Goal: Task Accomplishment & Management: Manage account settings

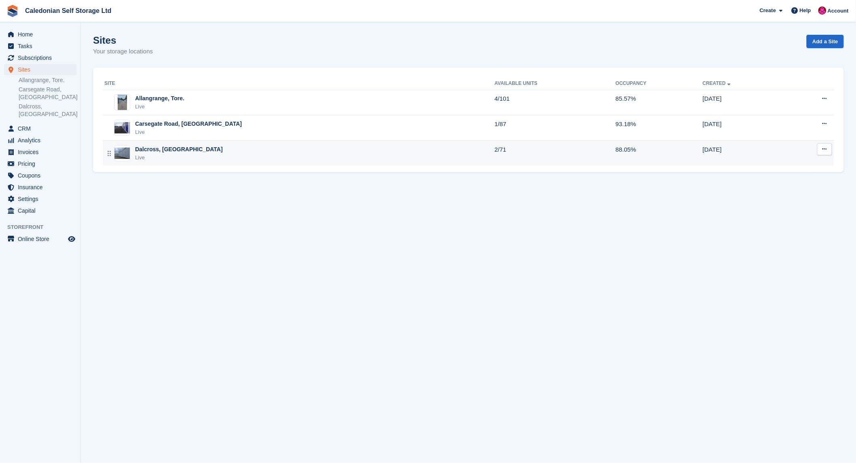
click at [138, 151] on div "Dalcross, [GEOGRAPHIC_DATA]" at bounding box center [179, 149] width 88 height 8
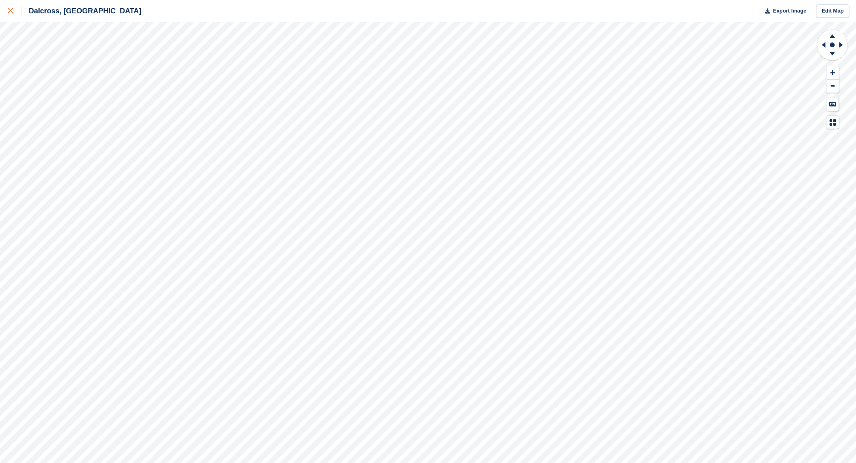
click at [5, 6] on link at bounding box center [10, 11] width 21 height 22
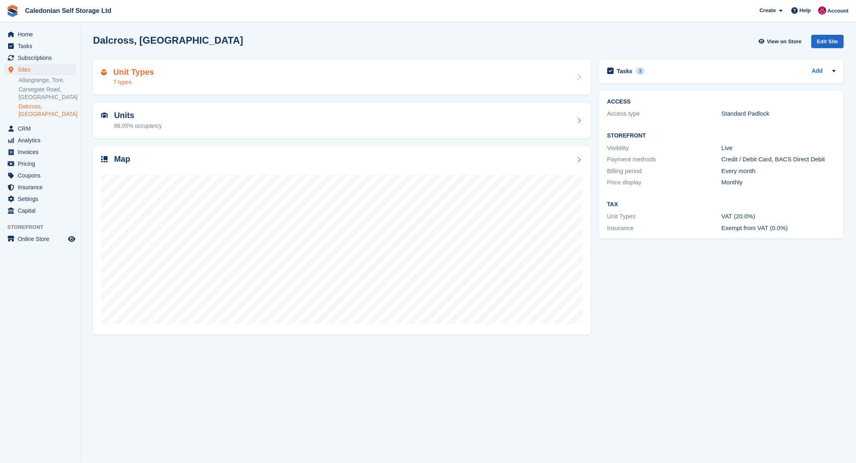
click at [125, 70] on h2 "Unit Types" at bounding box center [133, 72] width 41 height 9
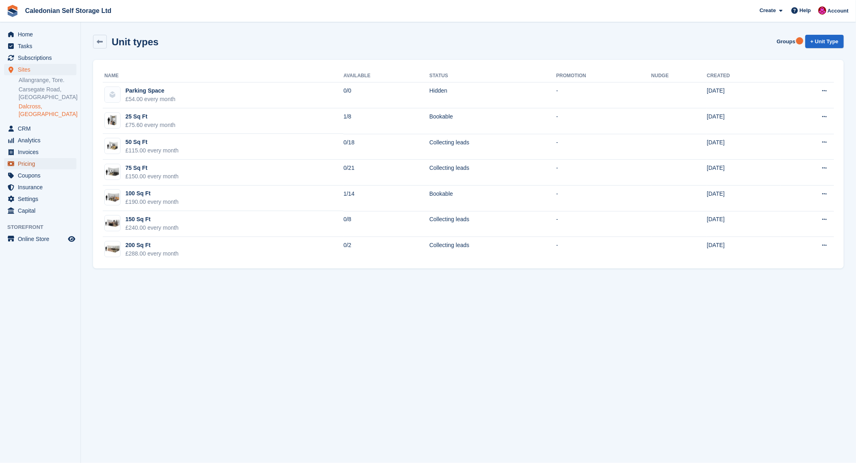
click at [27, 158] on span "Pricing" at bounding box center [42, 163] width 49 height 11
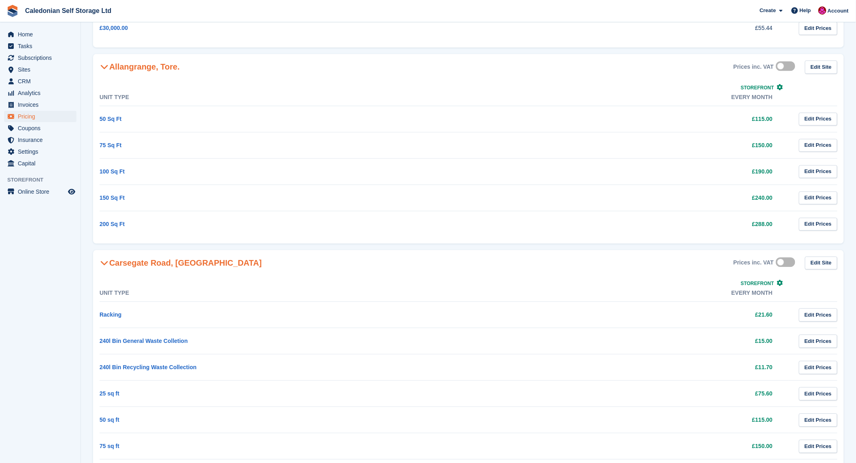
scroll to position [790, 0]
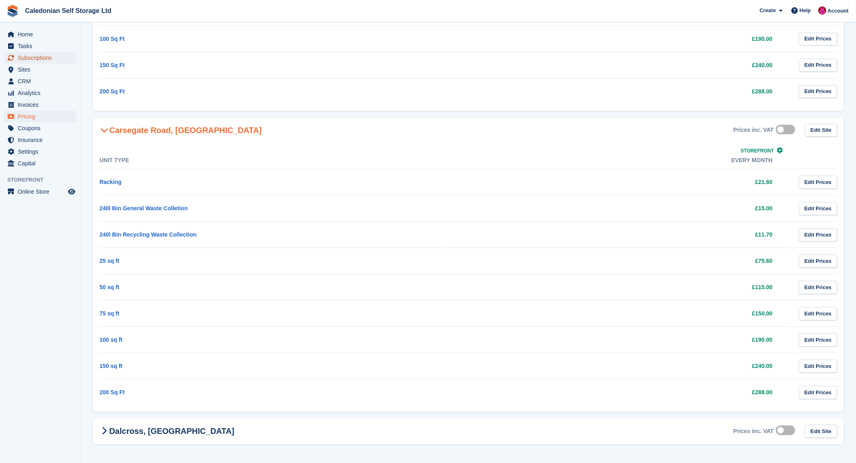
click at [32, 57] on span "Subscriptions" at bounding box center [42, 57] width 49 height 11
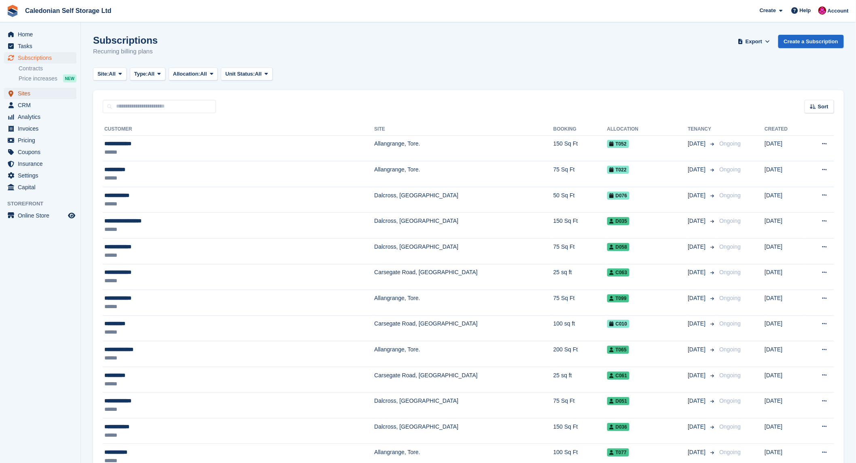
click at [21, 91] on span "Sites" at bounding box center [42, 93] width 49 height 11
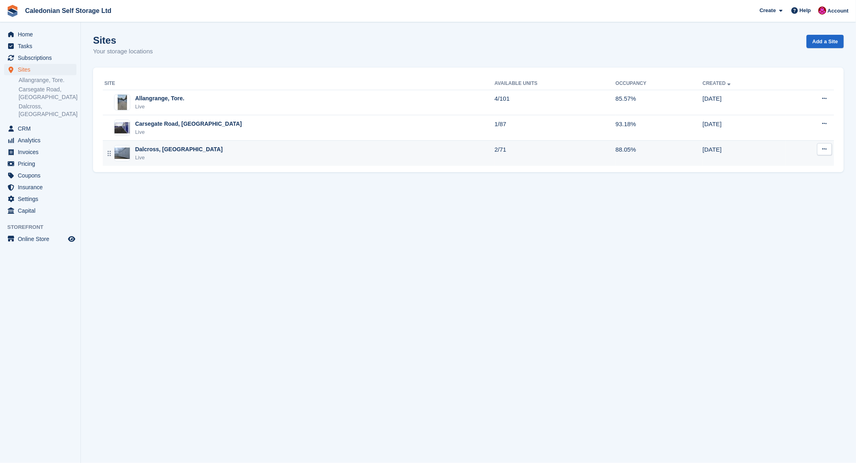
click at [147, 146] on div "Dalcross, [GEOGRAPHIC_DATA]" at bounding box center [179, 149] width 88 height 8
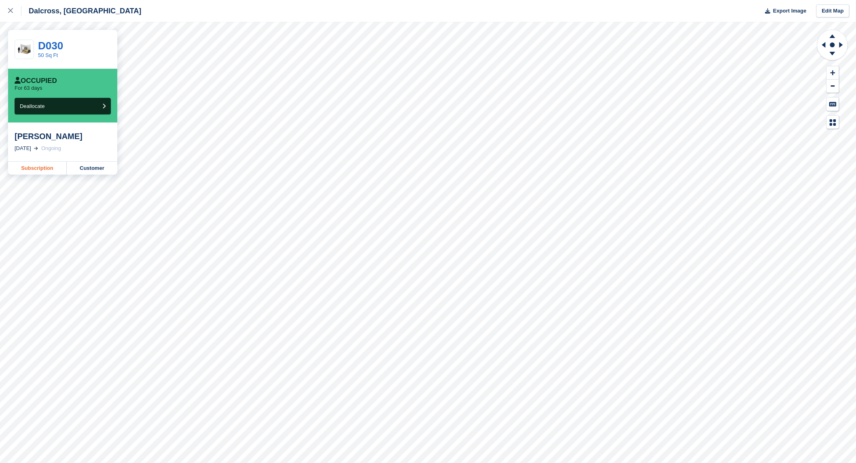
click at [40, 163] on link "Subscription" at bounding box center [37, 168] width 59 height 13
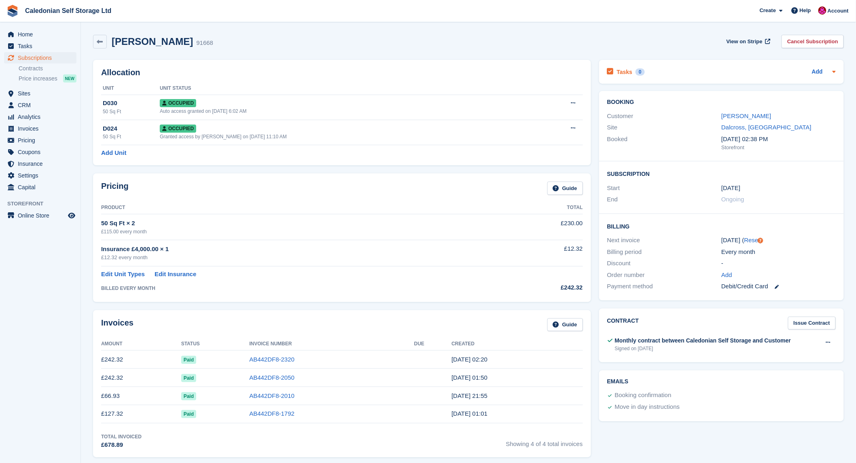
click at [673, 70] on div "Tasks 0 Add" at bounding box center [721, 71] width 229 height 11
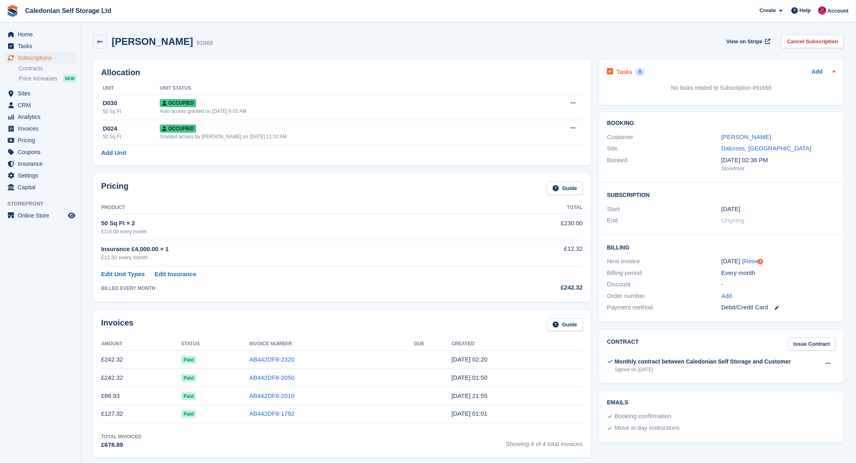
click at [826, 70] on div "Add" at bounding box center [824, 72] width 24 height 10
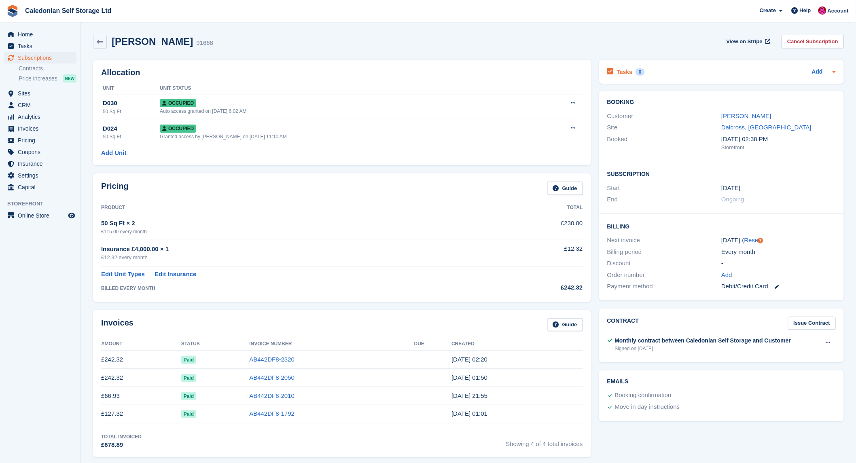
click at [832, 70] on icon at bounding box center [834, 71] width 6 height 6
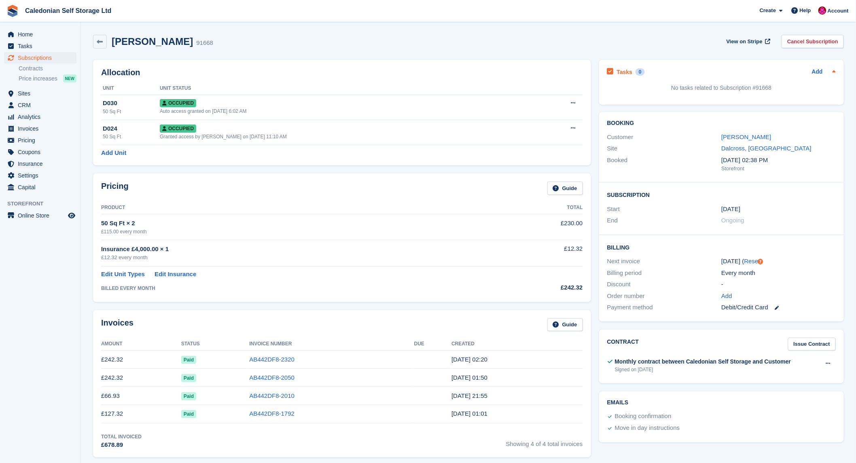
click at [834, 73] on icon at bounding box center [834, 71] width 6 height 6
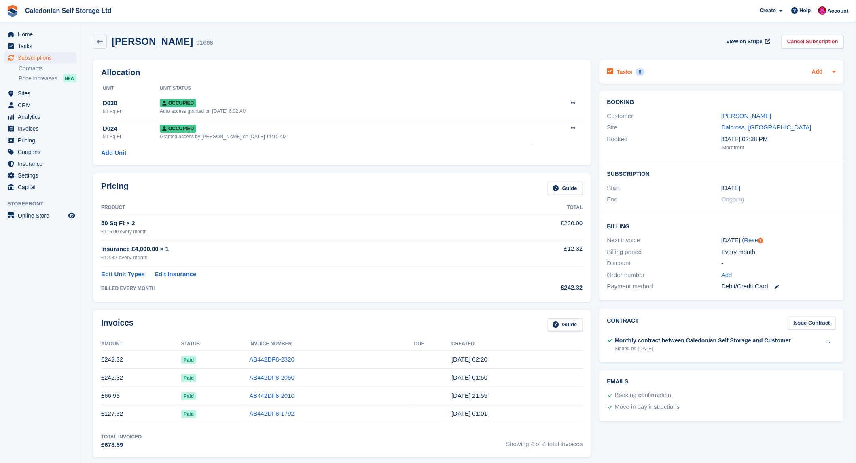
click at [812, 70] on link "Add" at bounding box center [817, 72] width 11 height 9
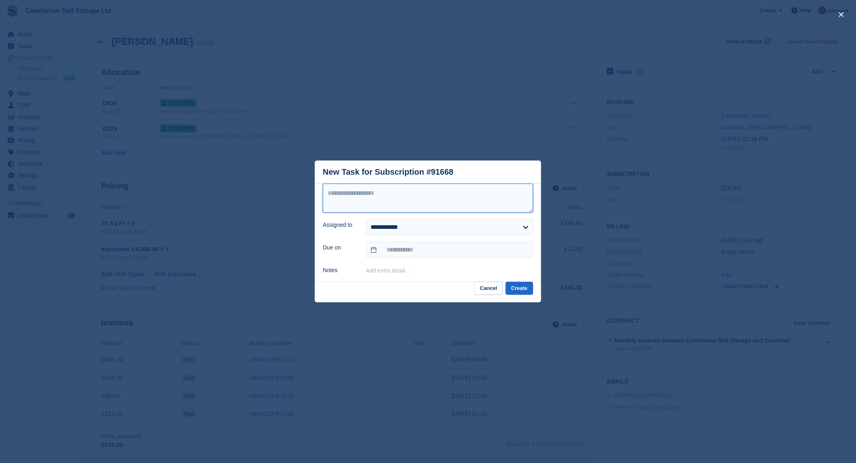
click at [333, 187] on textarea at bounding box center [428, 198] width 210 height 29
type textarea "**********"
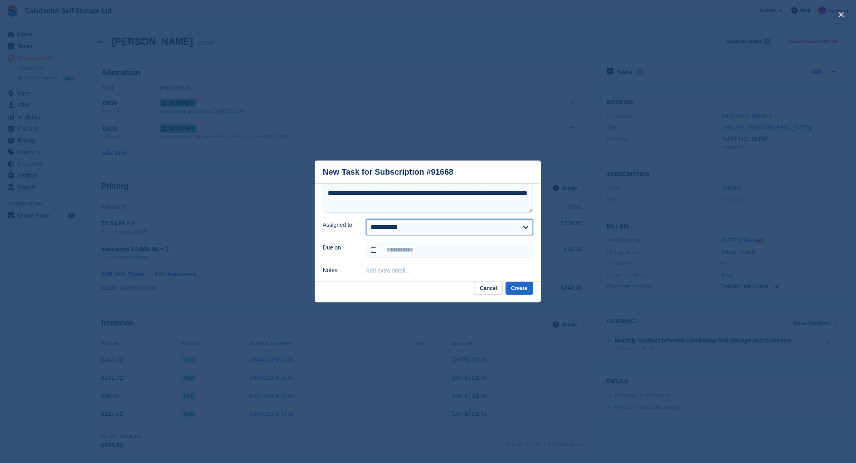
click at [526, 223] on select "**********" at bounding box center [449, 227] width 167 height 16
select select "****"
click at [366, 219] on select "**********" at bounding box center [449, 227] width 167 height 16
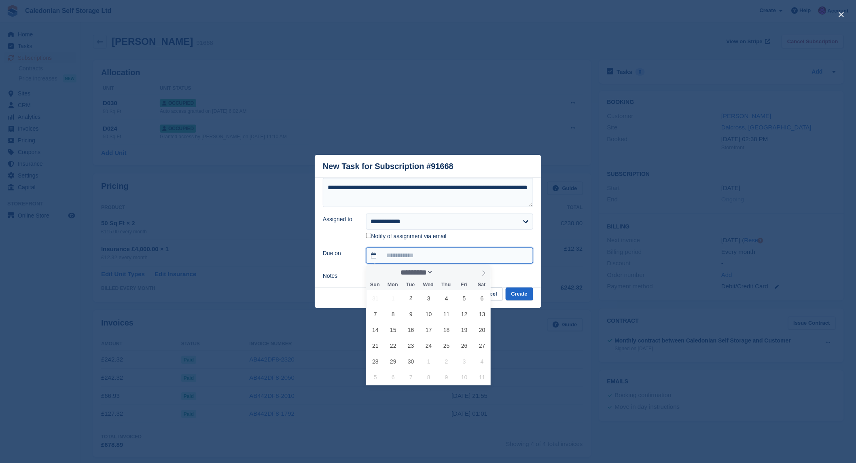
click at [394, 256] on input "text" at bounding box center [449, 256] width 167 height 16
click at [499, 269] on form "**********" at bounding box center [428, 229] width 210 height 103
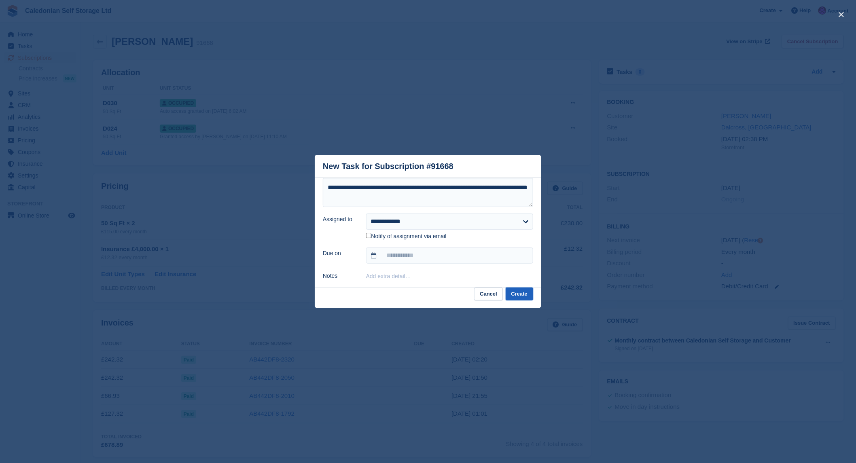
click at [515, 295] on button "Create" at bounding box center [520, 294] width 28 height 13
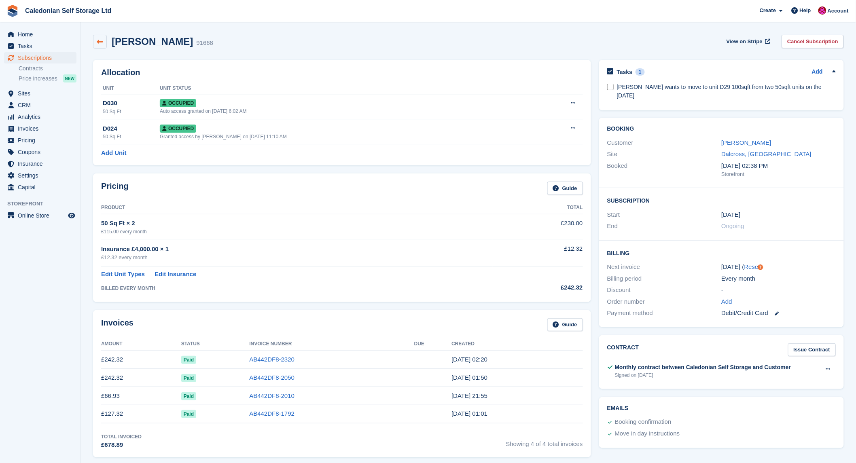
click at [102, 40] on icon at bounding box center [100, 42] width 6 height 6
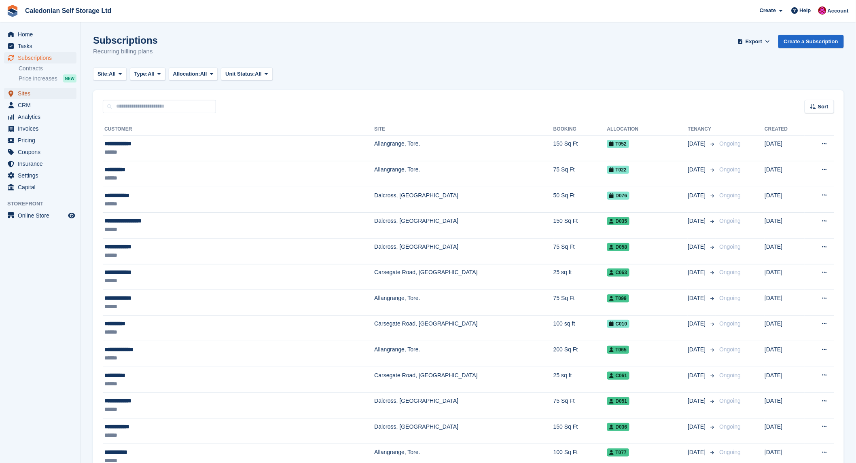
click at [23, 94] on span "Sites" at bounding box center [42, 93] width 49 height 11
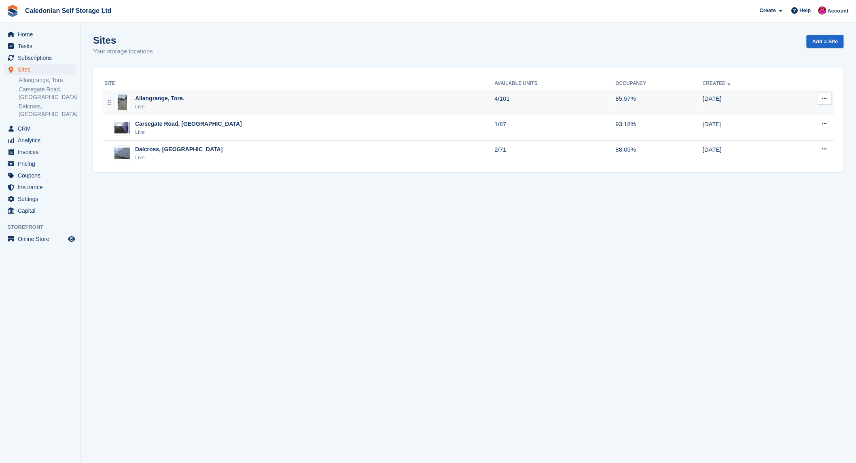
click at [153, 98] on div "Allangrange, Tore." at bounding box center [159, 98] width 49 height 8
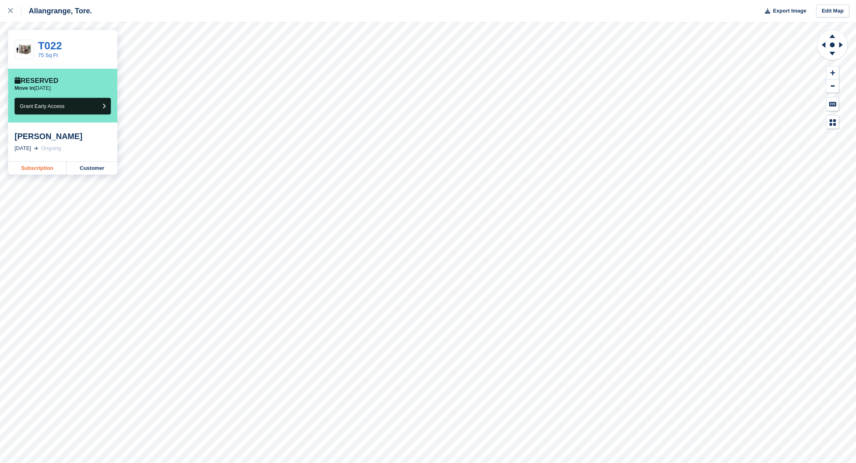
click at [44, 168] on link "Subscription" at bounding box center [37, 168] width 59 height 13
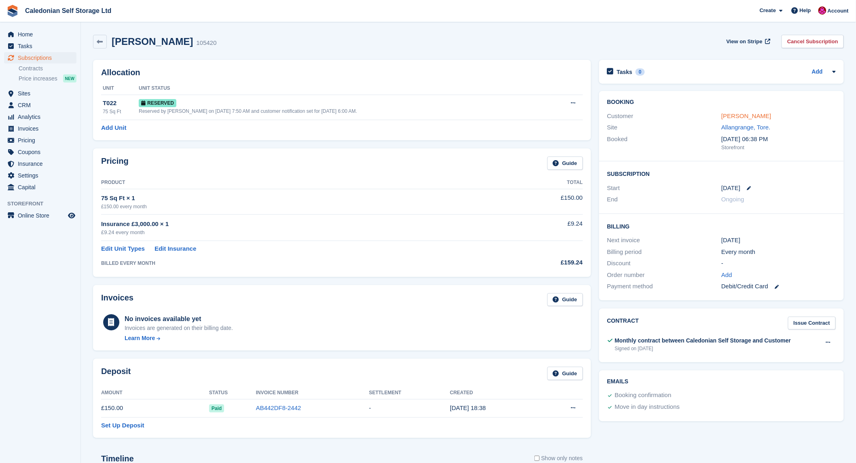
click at [736, 114] on link "[PERSON_NAME]" at bounding box center [746, 115] width 50 height 7
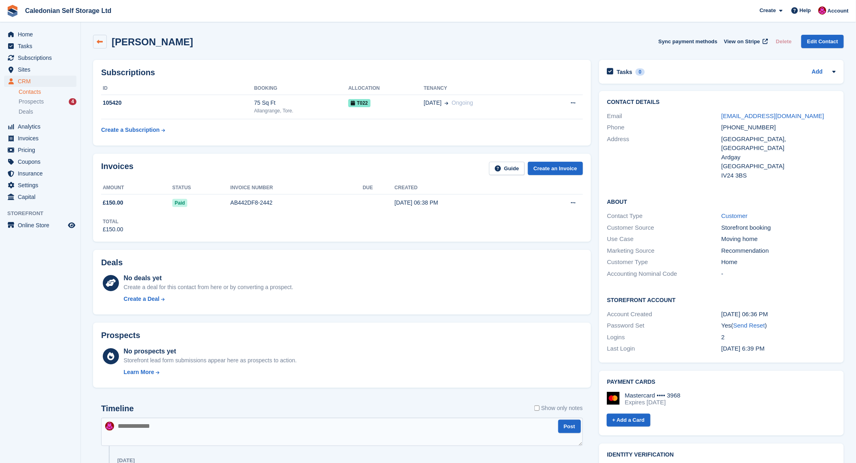
click at [102, 42] on icon at bounding box center [100, 42] width 6 height 6
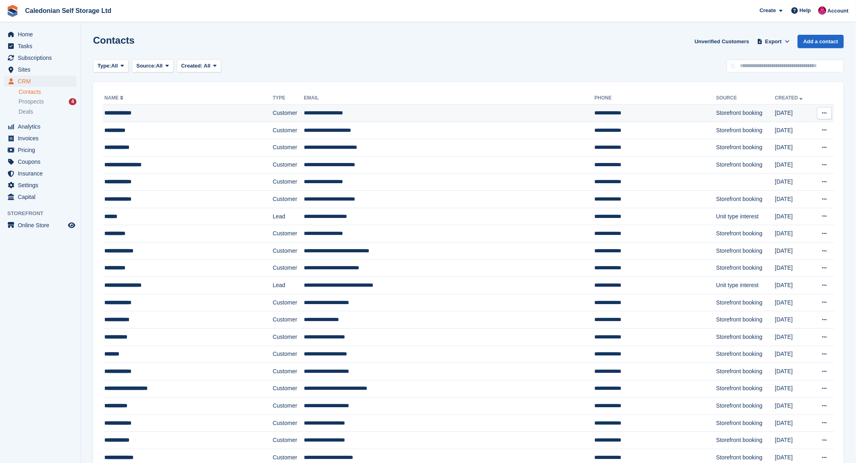
click at [123, 110] on div "**********" at bounding box center [170, 113] width 132 height 8
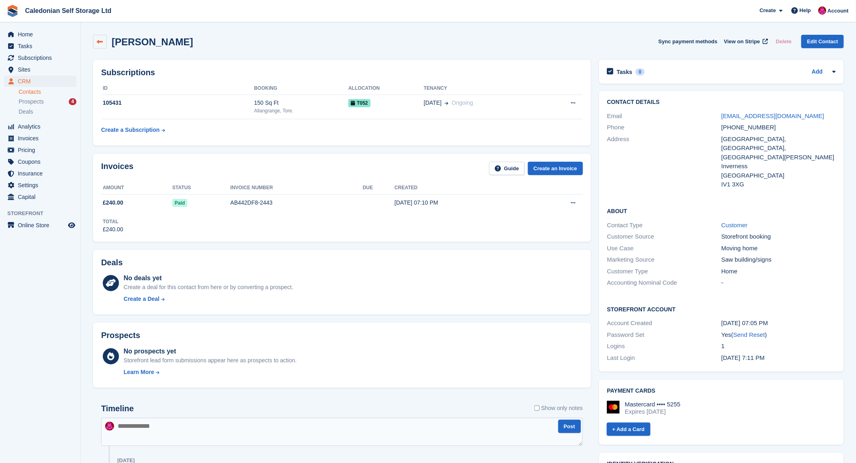
click at [99, 39] on icon at bounding box center [100, 42] width 6 height 6
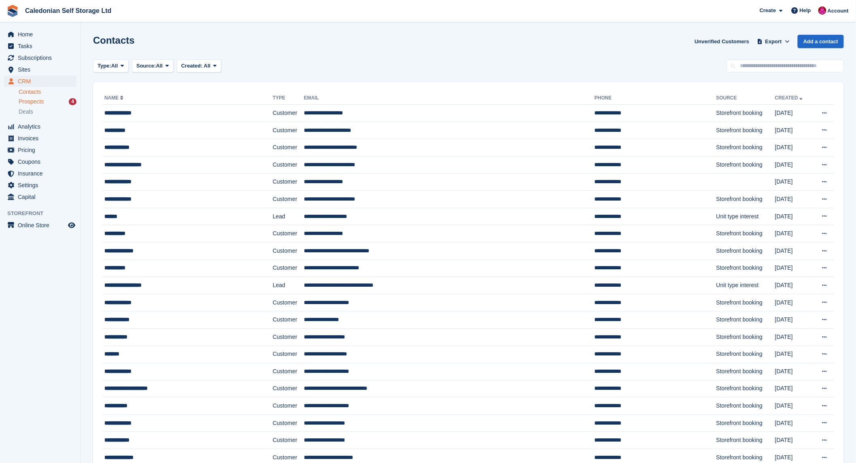
click at [34, 100] on span "Prospects" at bounding box center [31, 102] width 25 height 8
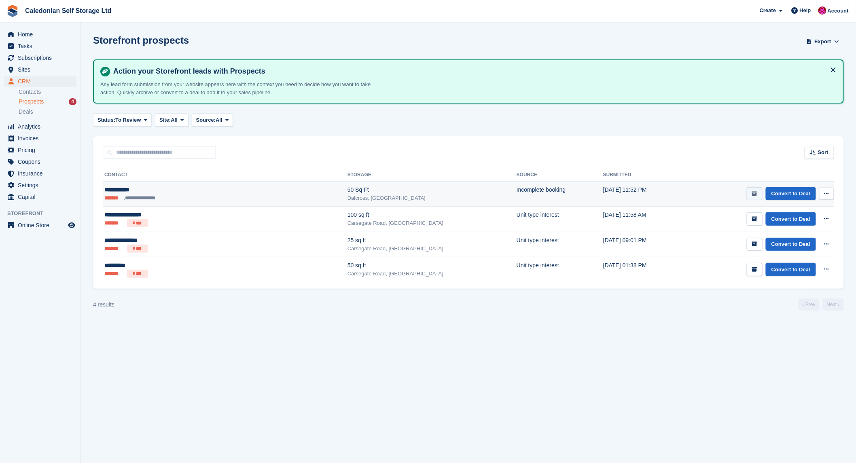
click at [754, 193] on icon "submit" at bounding box center [754, 193] width 5 height 5
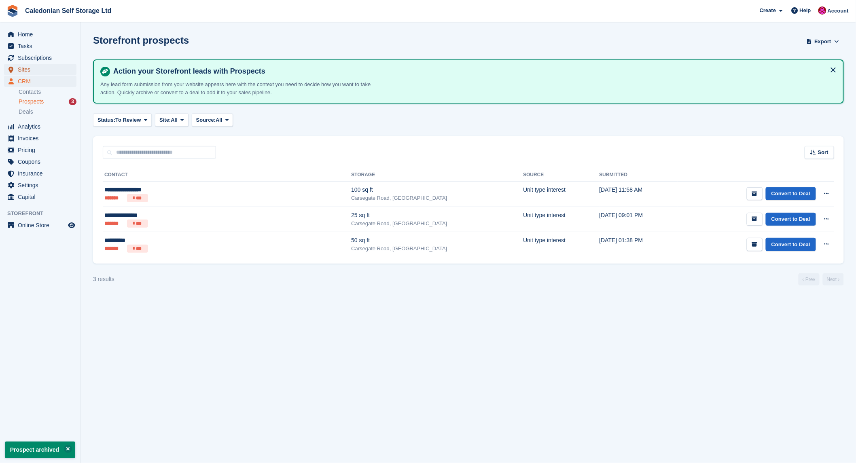
click at [23, 69] on span "Sites" at bounding box center [42, 69] width 49 height 11
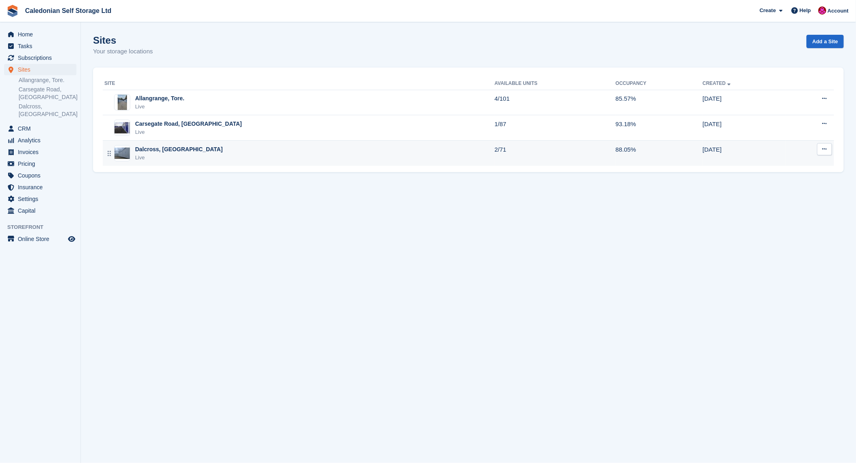
click at [153, 147] on div "Dalcross, [GEOGRAPHIC_DATA]" at bounding box center [179, 149] width 88 height 8
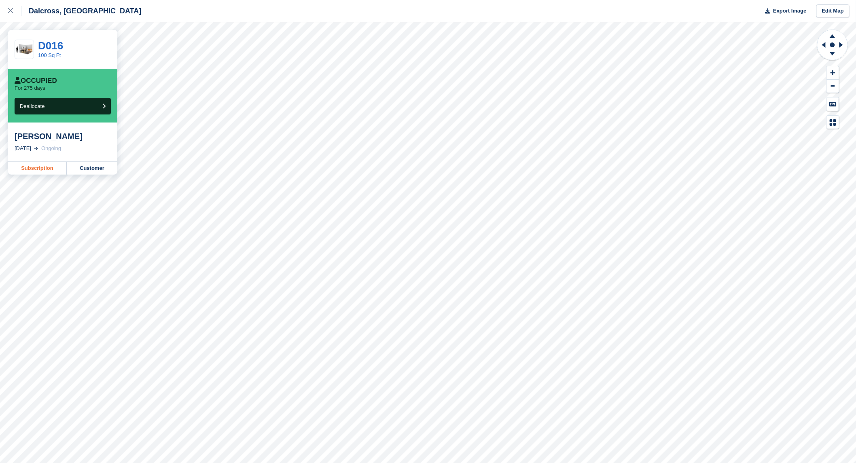
click at [45, 167] on link "Subscription" at bounding box center [37, 168] width 59 height 13
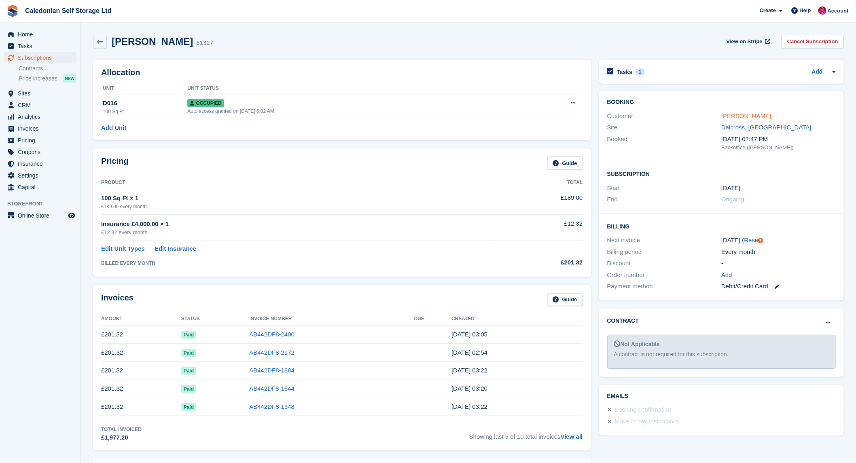
click at [743, 116] on link "Shaun Maclean" at bounding box center [746, 115] width 50 height 7
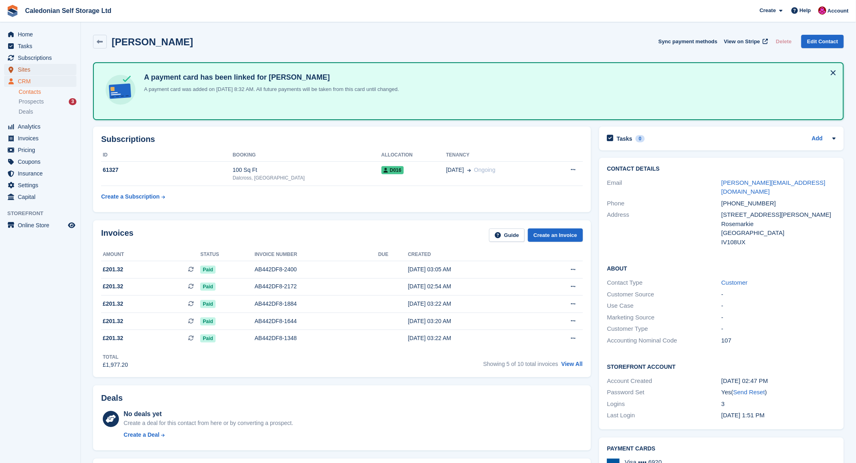
click at [28, 70] on span "Sites" at bounding box center [42, 69] width 49 height 11
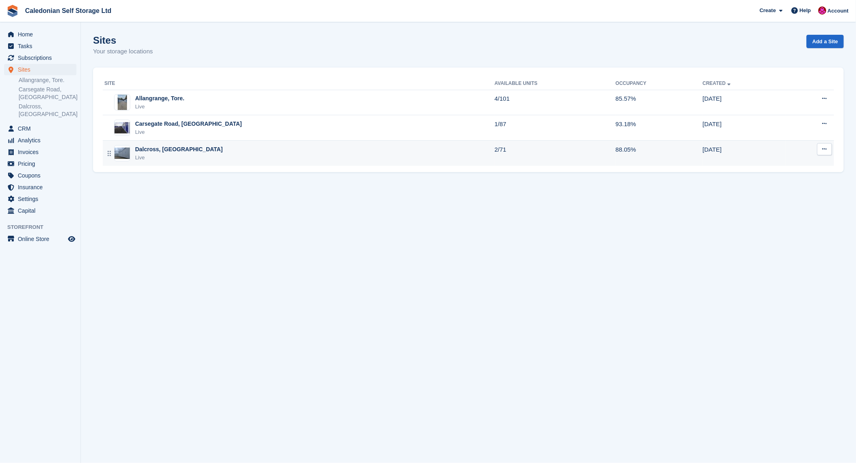
click at [160, 149] on div "Dalcross, [GEOGRAPHIC_DATA]" at bounding box center [179, 149] width 88 height 8
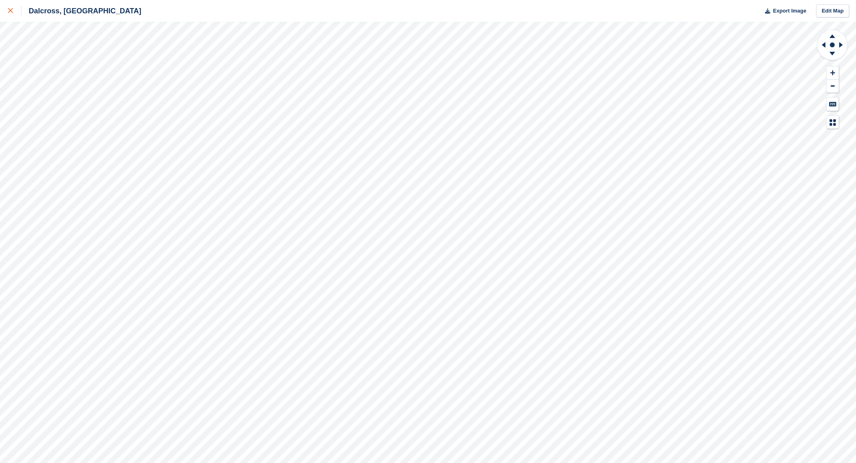
click at [10, 13] on icon at bounding box center [10, 10] width 5 height 5
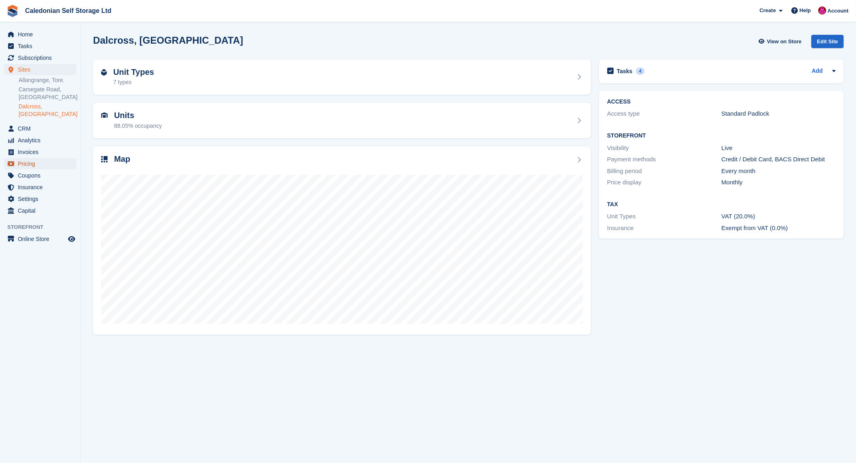
click at [30, 158] on span "Pricing" at bounding box center [42, 163] width 49 height 11
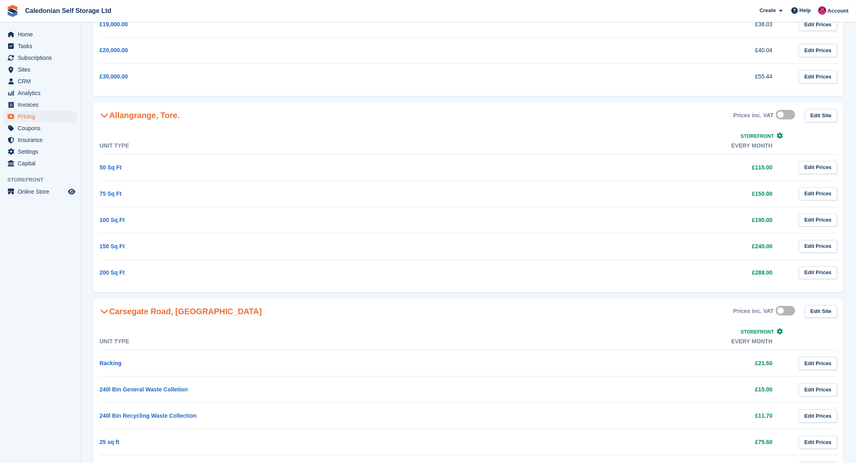
scroll to position [674, 0]
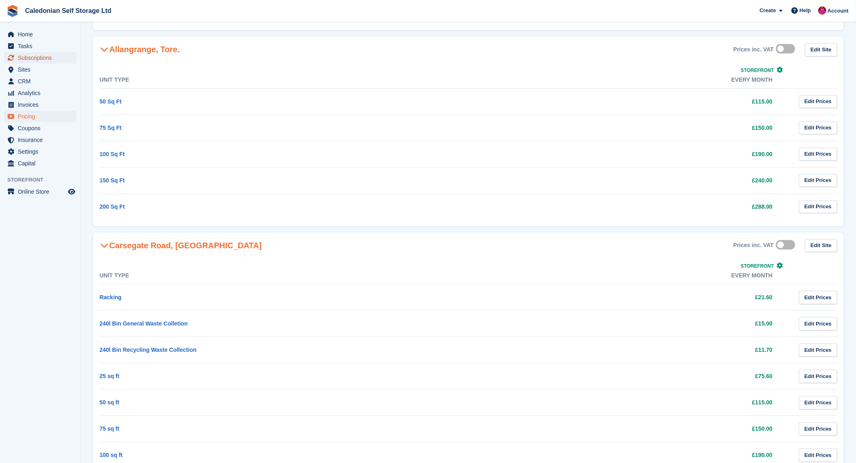
click at [32, 55] on span "Subscriptions" at bounding box center [42, 57] width 49 height 11
